Goal: Task Accomplishment & Management: Manage account settings

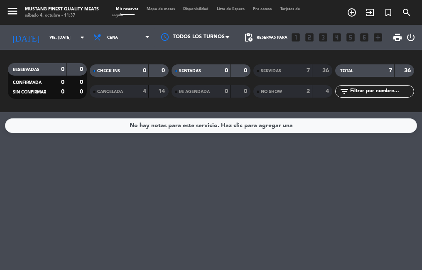
click at [166, 8] on span "Mapa de mesas" at bounding box center [160, 9] width 37 height 4
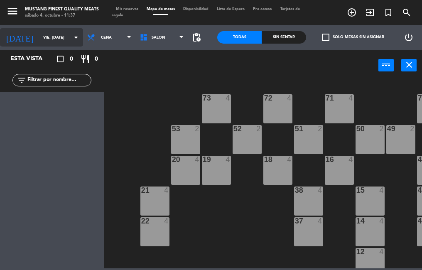
click at [71, 37] on icon "arrow_drop_down" at bounding box center [76, 37] width 10 height 10
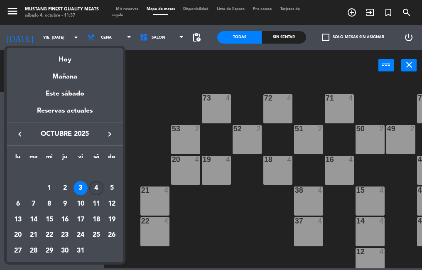
click at [96, 190] on div "4" at bounding box center [96, 188] width 14 height 14
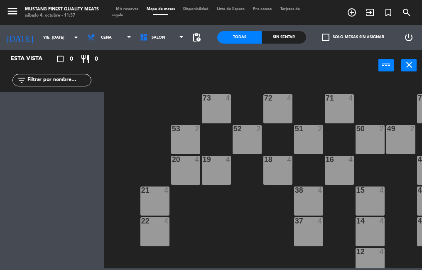
type input "sáb. [DATE]"
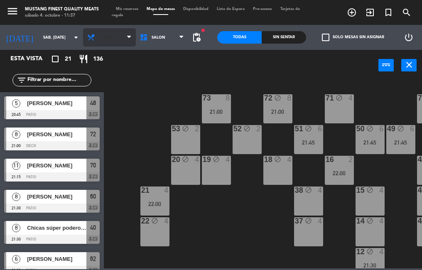
click at [102, 42] on span "Cena" at bounding box center [109, 37] width 53 height 18
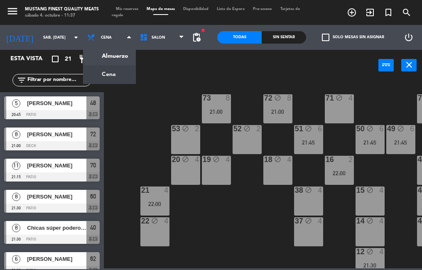
click at [129, 125] on div "73 8 21:00 72 block 8 21:00 71 block 4 69 block 10 21:30 70 block 11 21:15 80 b…" at bounding box center [265, 173] width 314 height 189
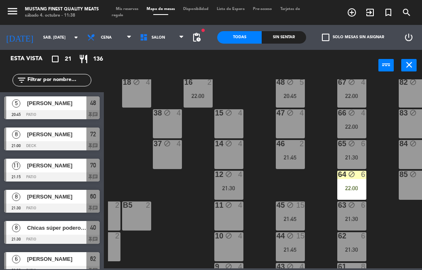
scroll to position [78, 141]
click at [350, 153] on div "65 block 6 21:30" at bounding box center [351, 153] width 29 height 29
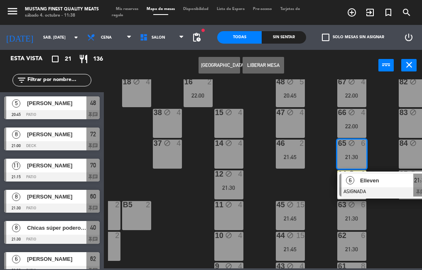
click at [355, 185] on div "6" at bounding box center [350, 180] width 18 height 14
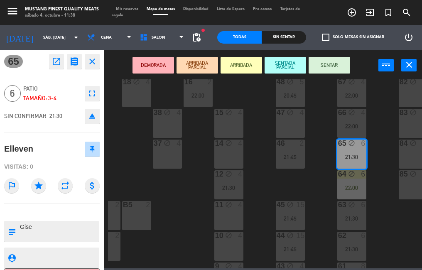
click at [59, 65] on icon "open_in_new" at bounding box center [56, 61] width 10 height 10
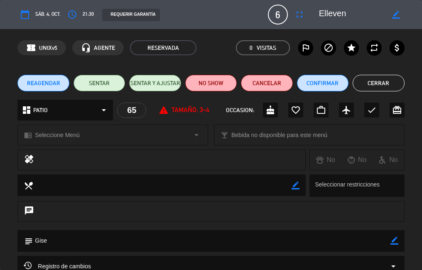
click at [394, 17] on icon "border_color" at bounding box center [396, 15] width 8 height 8
click at [320, 14] on textarea at bounding box center [353, 14] width 68 height 15
click at [392, 16] on icon at bounding box center [396, 15] width 8 height 8
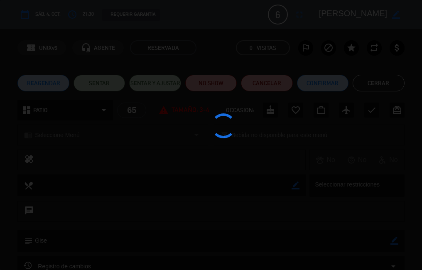
type textarea "[PERSON_NAME]"
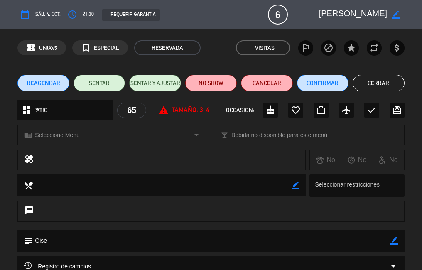
click at [299, 17] on icon "fullscreen" at bounding box center [299, 15] width 10 height 10
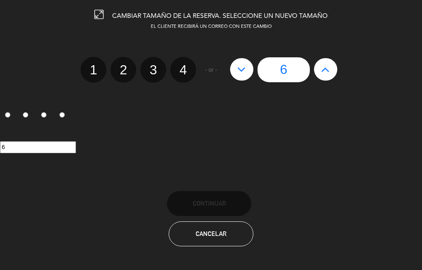
click at [242, 75] on icon at bounding box center [241, 69] width 9 height 13
type input "5"
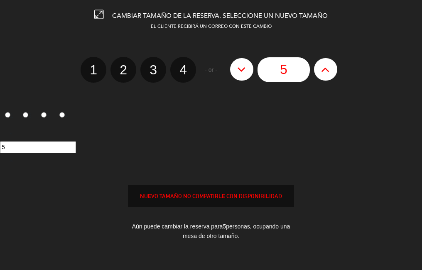
click at [244, 76] on button at bounding box center [241, 69] width 23 height 22
click at [244, 75] on icon at bounding box center [241, 69] width 9 height 13
click at [242, 76] on button at bounding box center [241, 69] width 23 height 22
click at [244, 74] on icon at bounding box center [241, 69] width 9 height 13
click at [245, 75] on icon at bounding box center [241, 69] width 9 height 13
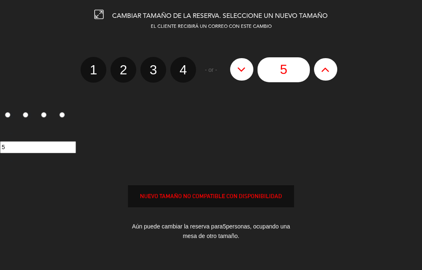
click at [122, 73] on label "2" at bounding box center [123, 70] width 26 height 26
click at [122, 65] on input "2" at bounding box center [122, 62] width 5 height 5
radio input "true"
radio input "false"
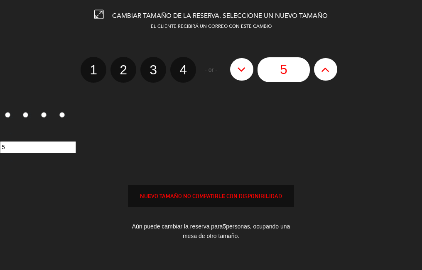
radio input "false"
radio input "true"
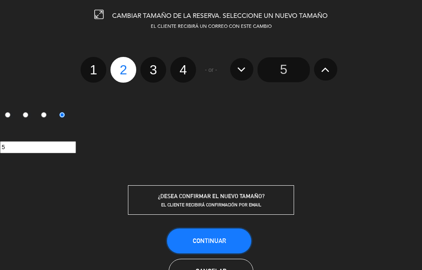
click at [216, 242] on span "Continuar" at bounding box center [209, 240] width 33 height 7
